Goal: Task Accomplishment & Management: Manage account settings

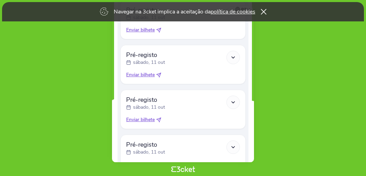
scroll to position [356, 0]
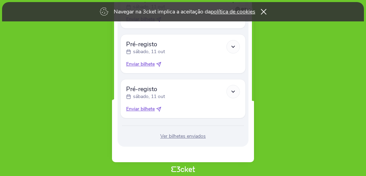
click at [193, 137] on div "Ver bilhetes enviados" at bounding box center [182, 136] width 125 height 7
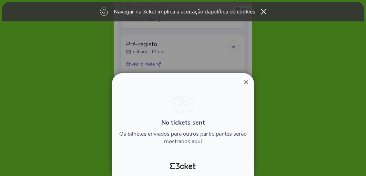
click at [246, 81] on span "×" at bounding box center [245, 81] width 5 height 9
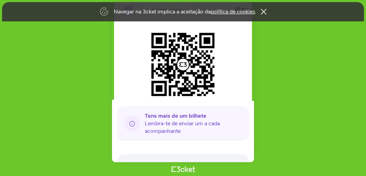
scroll to position [149, 0]
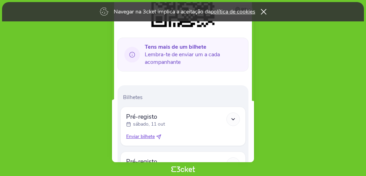
click at [229, 114] on div at bounding box center [232, 118] width 13 height 13
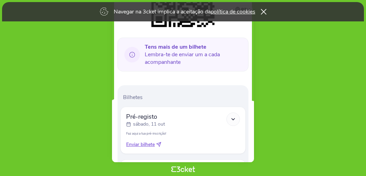
click at [148, 132] on p "Faz aqui a tua pré-inscrição!" at bounding box center [183, 133] width 114 height 4
click at [151, 144] on span "Enviar bilhete" at bounding box center [140, 144] width 29 height 7
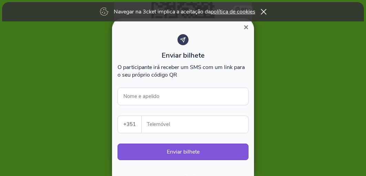
click at [245, 29] on span "×" at bounding box center [245, 26] width 5 height 9
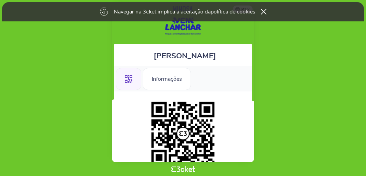
scroll to position [12, 0]
